Goal: Task Accomplishment & Management: Use online tool/utility

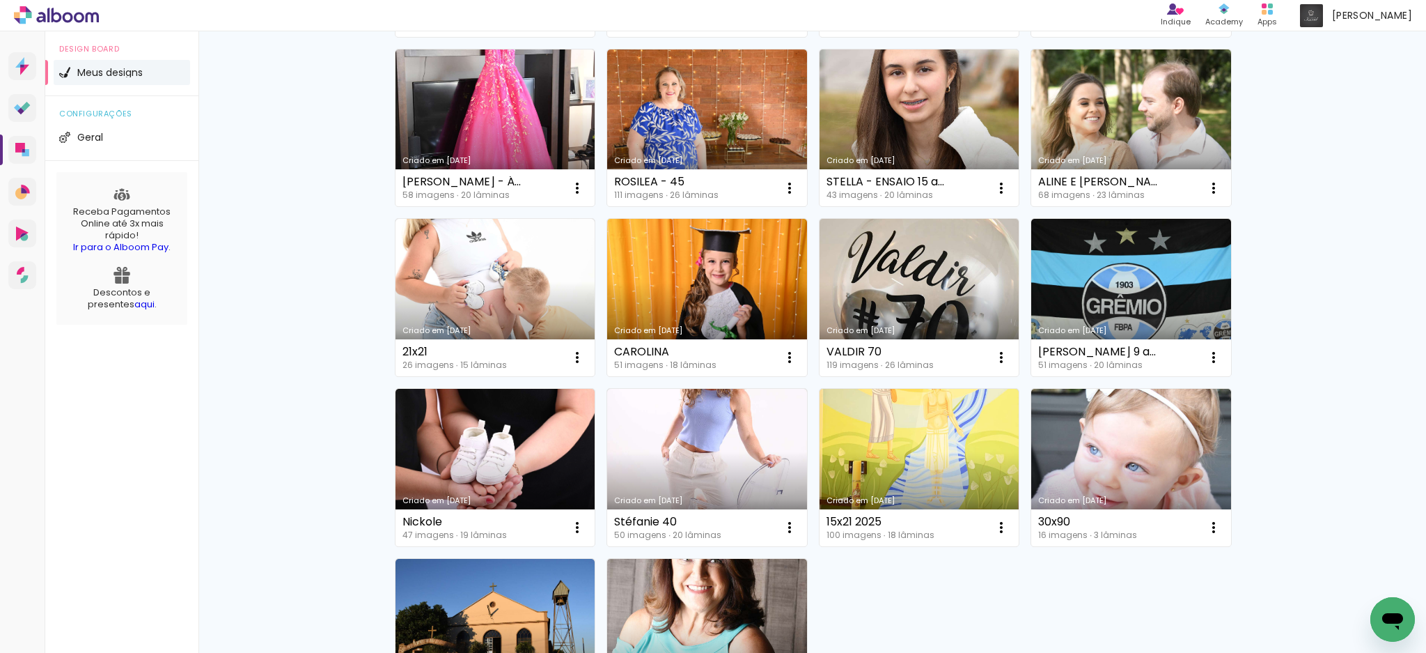
scroll to position [650, 0]
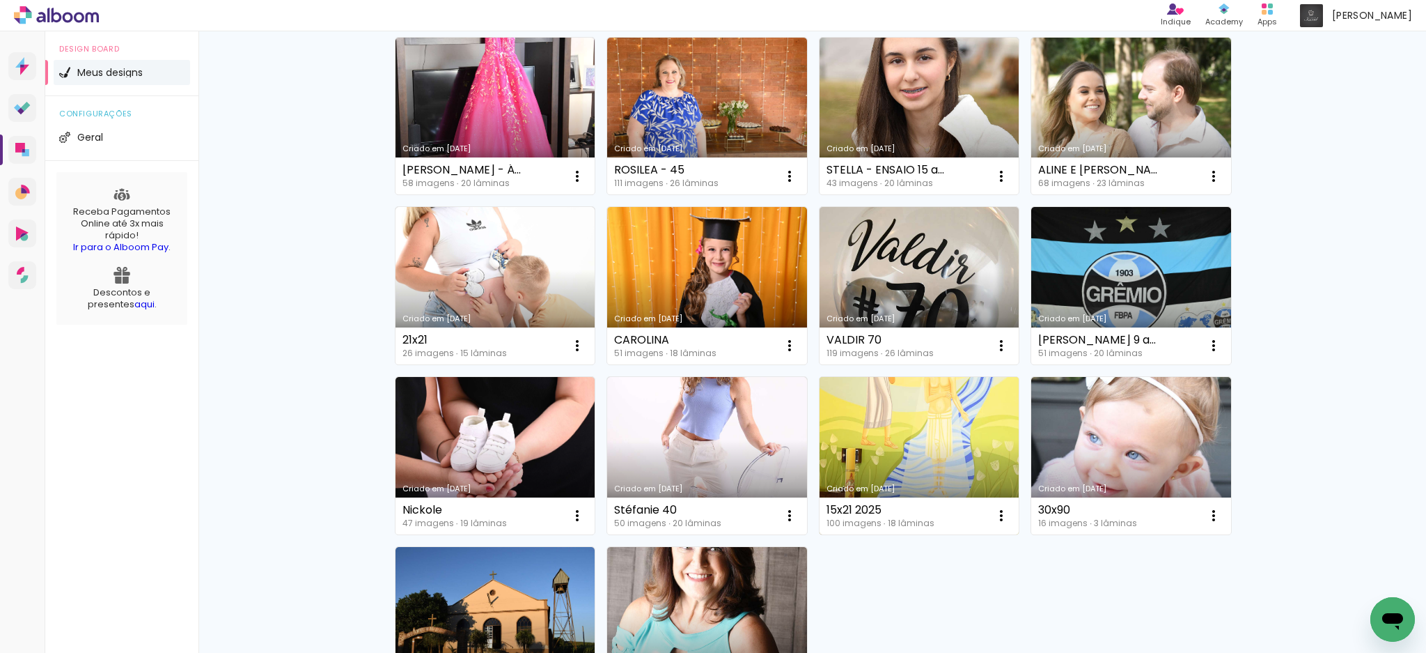
click at [988, 447] on link "Criado em [DATE]" at bounding box center [920, 455] width 200 height 157
